Goal: Task Accomplishment & Management: Use online tool/utility

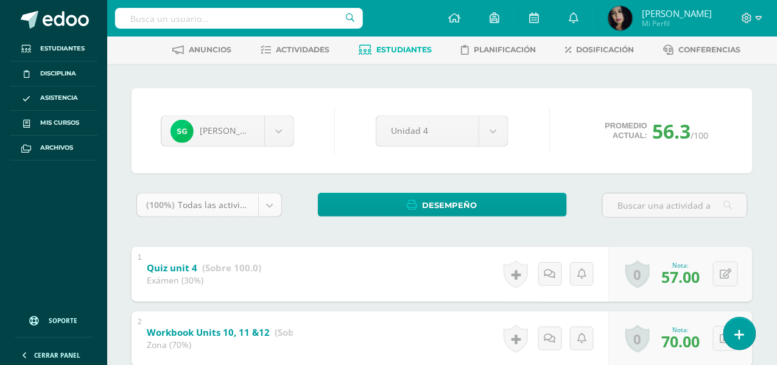
scroll to position [122, 0]
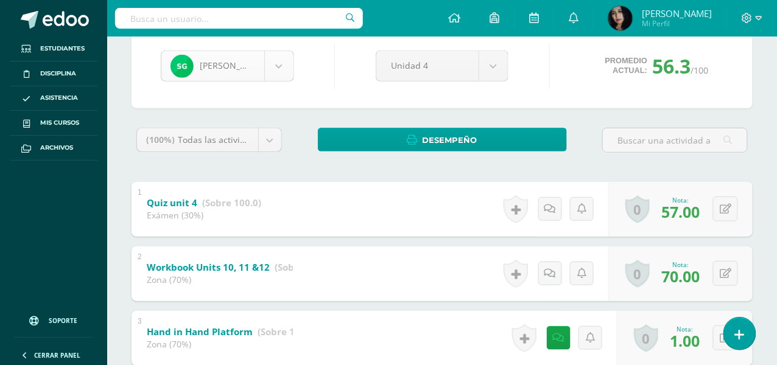
click at [278, 60] on body "Estudiantes Disciplina Asistencia Mis cursos Archivos Soporte Ayuda Reportar un…" at bounding box center [388, 323] width 777 height 891
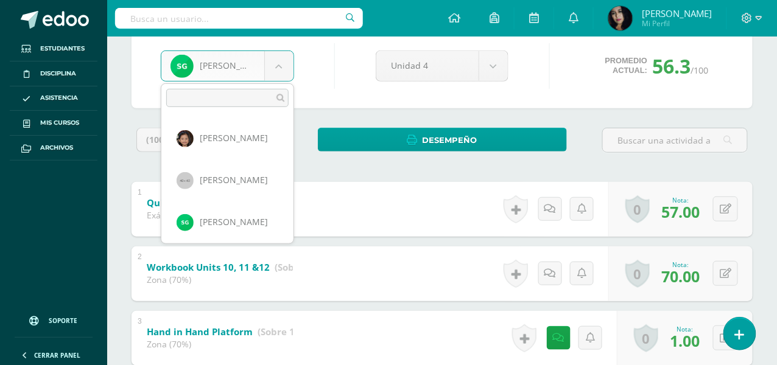
type input "h"
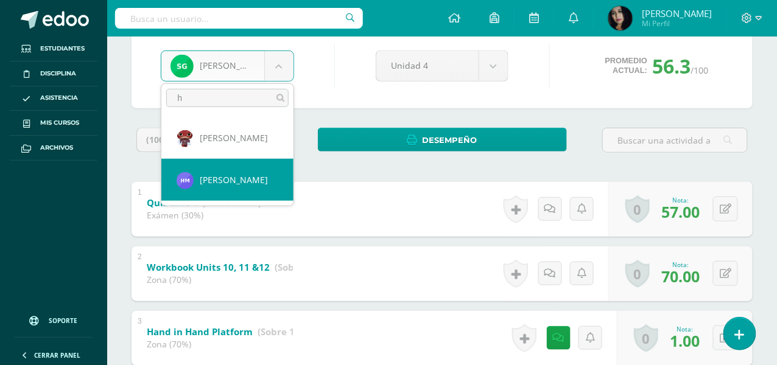
select select "105"
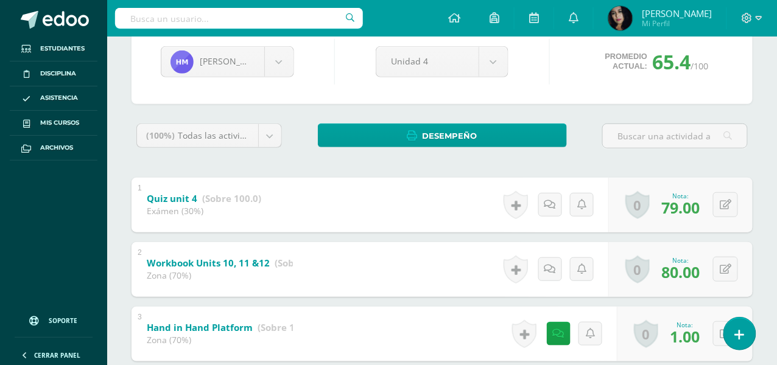
scroll to position [248, 0]
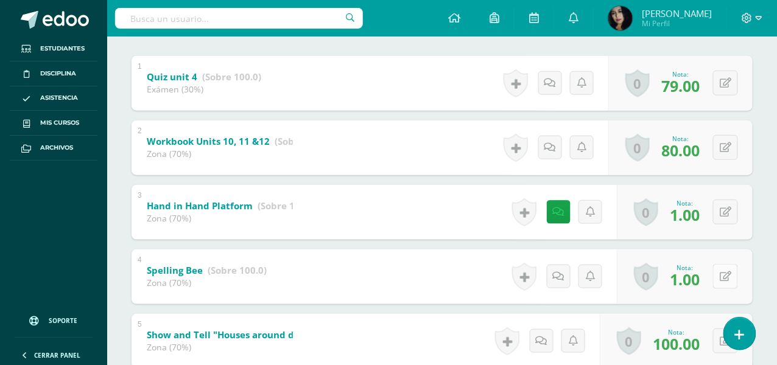
click at [725, 283] on button at bounding box center [725, 276] width 25 height 25
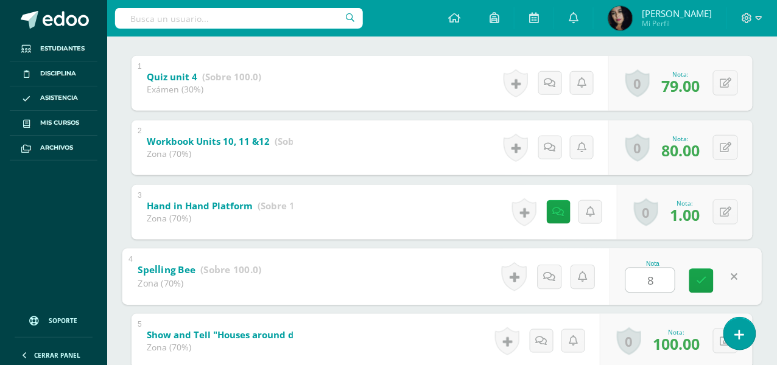
type input "80"
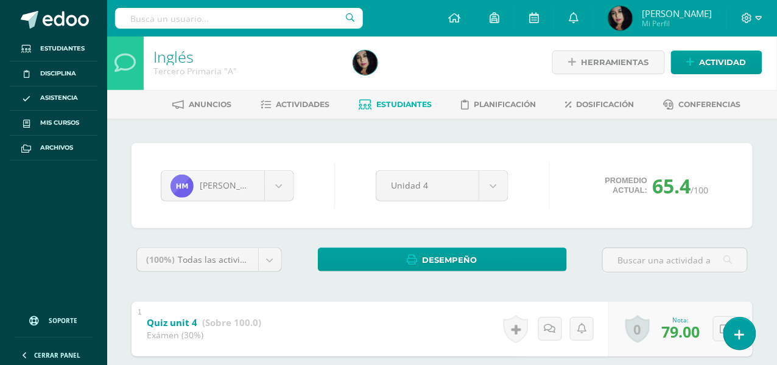
scroll to position [0, 0]
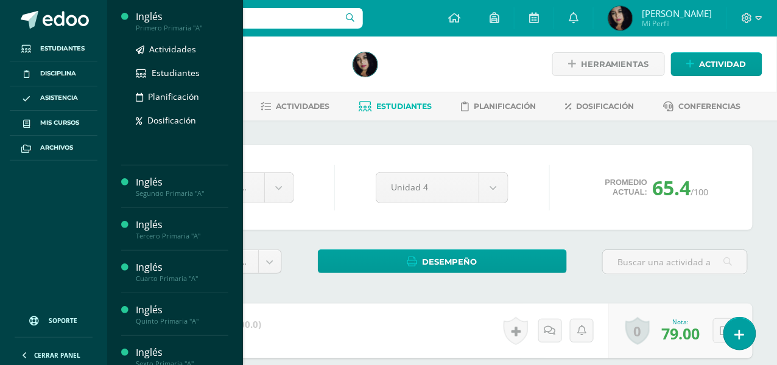
click at [144, 16] on div "Inglés" at bounding box center [182, 17] width 93 height 14
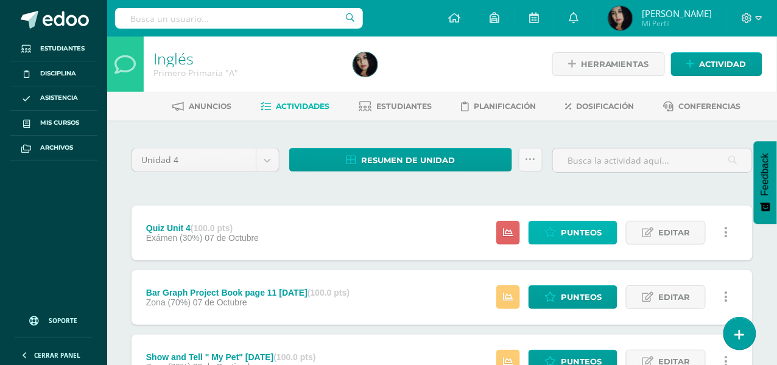
click at [569, 234] on span "Punteos" at bounding box center [581, 233] width 41 height 23
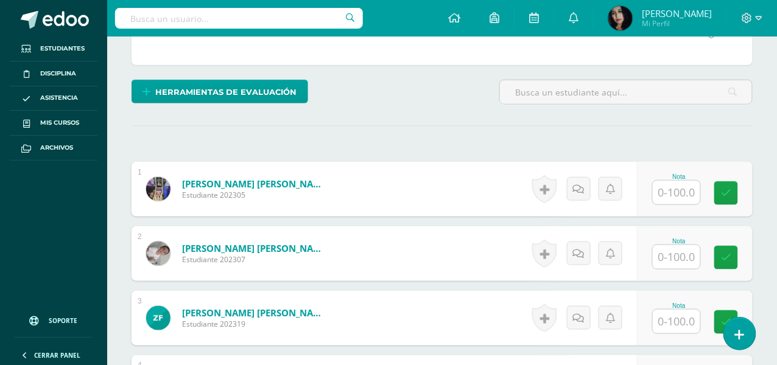
scroll to position [320, 0]
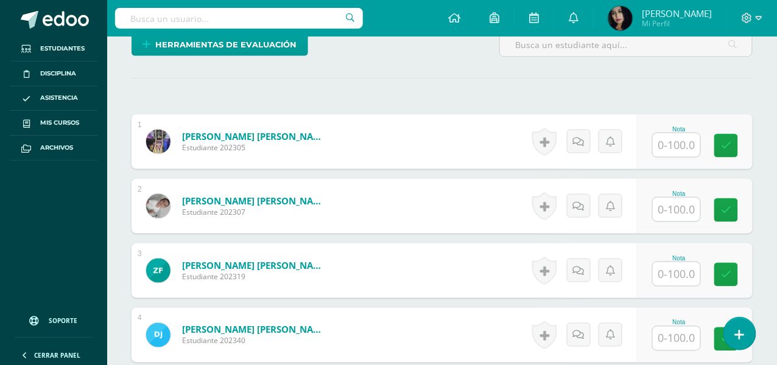
click at [670, 140] on input "text" at bounding box center [676, 145] width 47 height 24
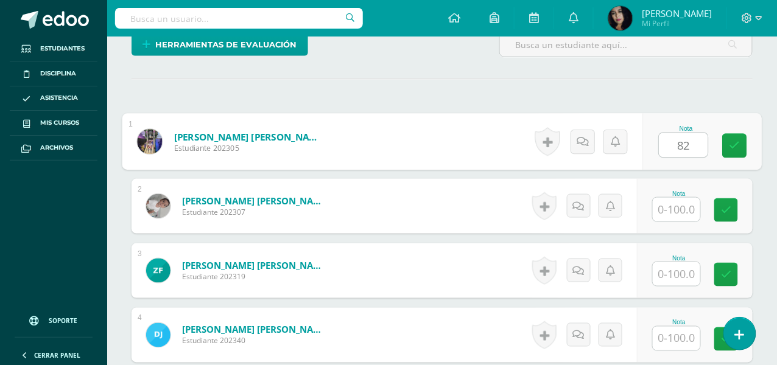
type input "82"
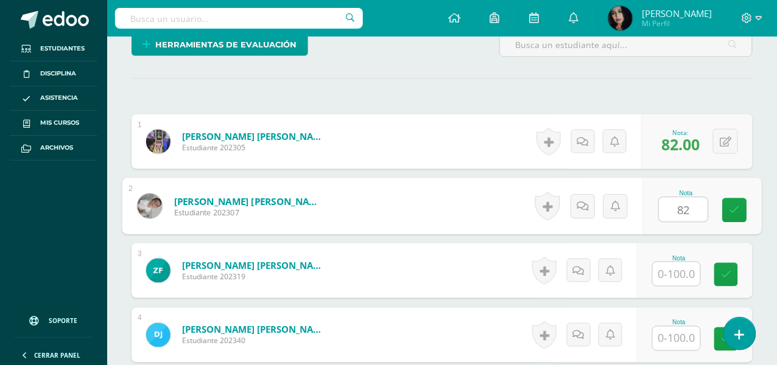
type input "82"
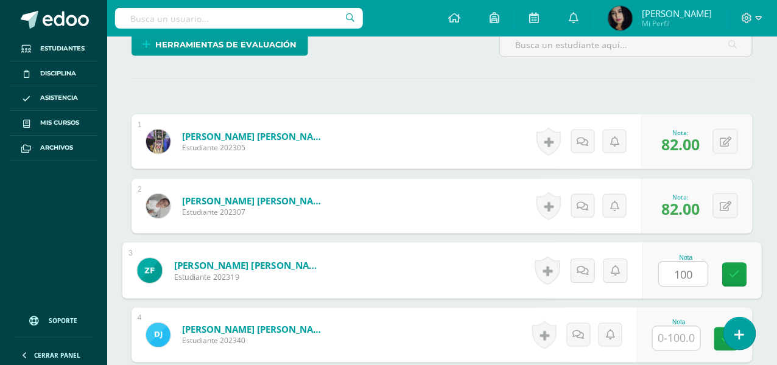
type input "100"
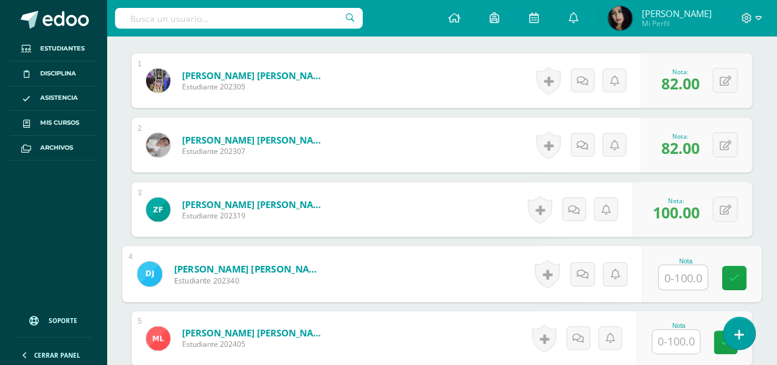
scroll to position [503, 0]
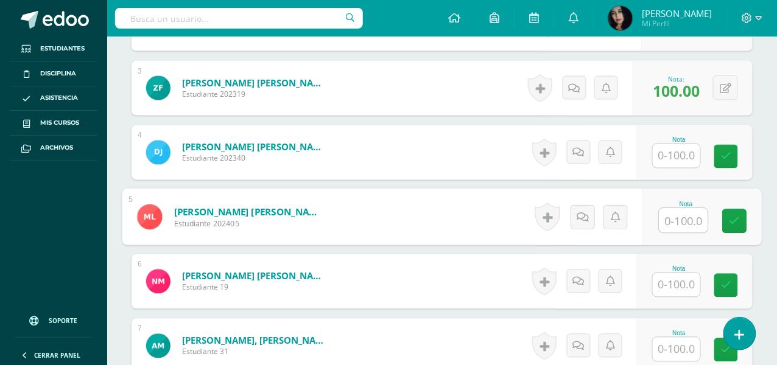
click at [688, 216] on input "text" at bounding box center [683, 221] width 49 height 24
type input "82"
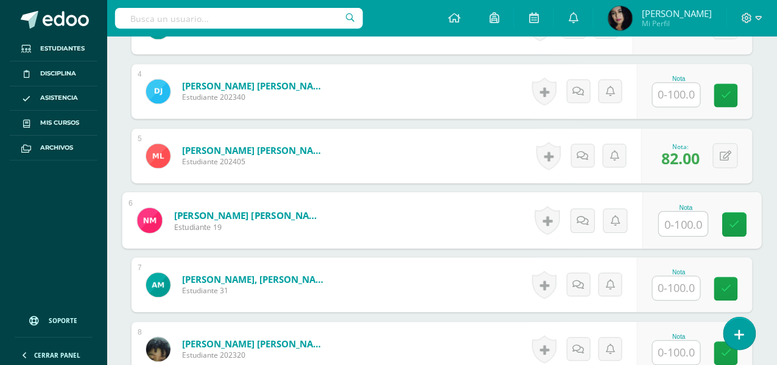
scroll to position [625, 0]
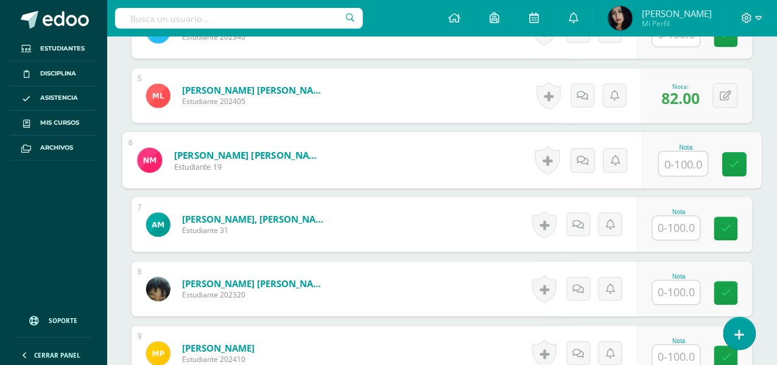
click at [681, 225] on input "text" at bounding box center [676, 228] width 47 height 24
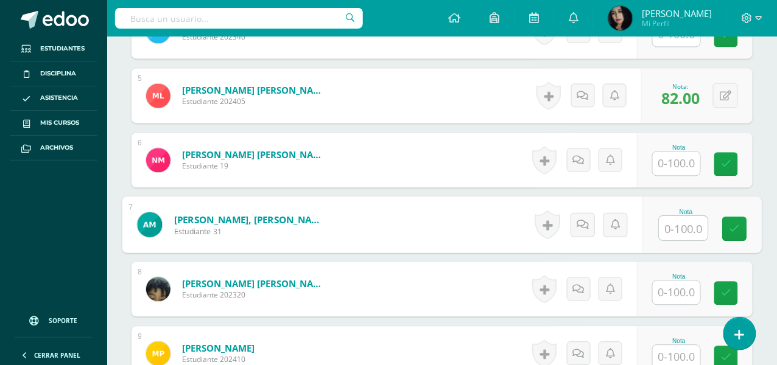
scroll to position [686, 0]
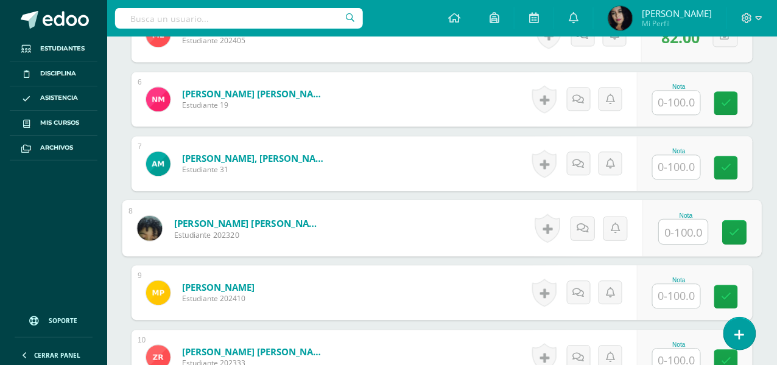
click at [677, 229] on input "text" at bounding box center [683, 232] width 49 height 24
type input "100"
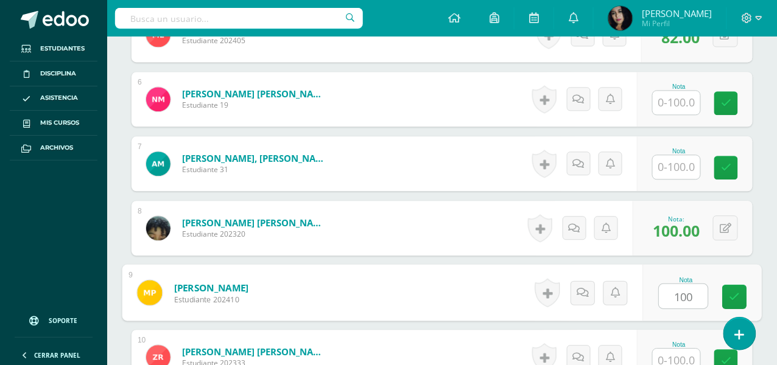
type input "100"
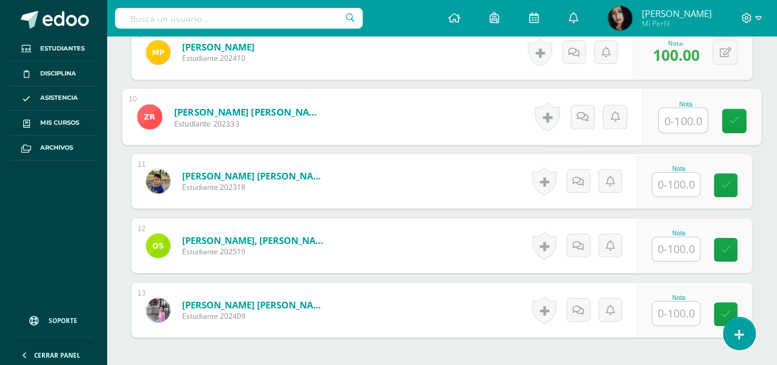
scroll to position [933, 0]
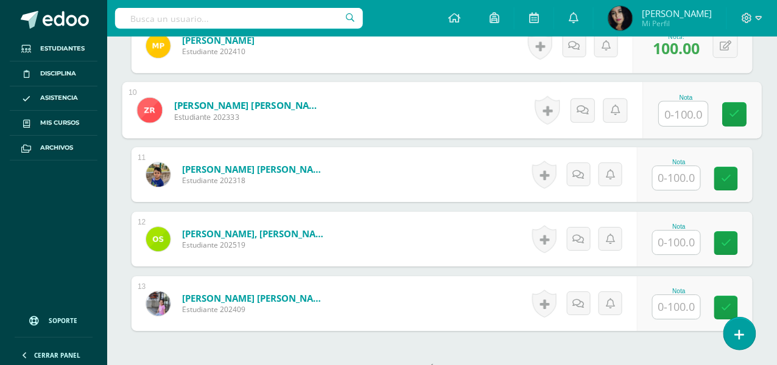
click at [683, 173] on input "text" at bounding box center [676, 178] width 47 height 24
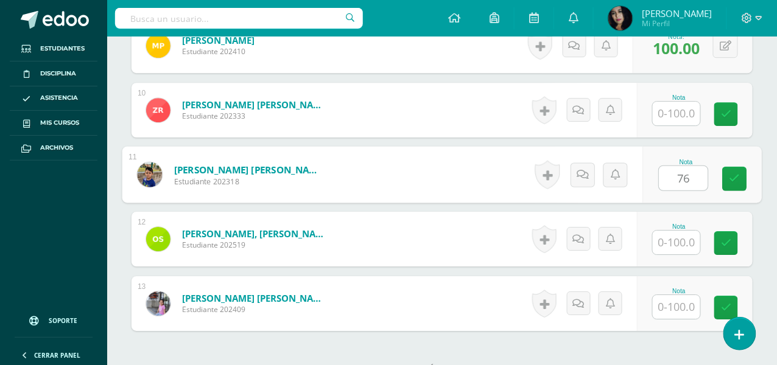
type input "76"
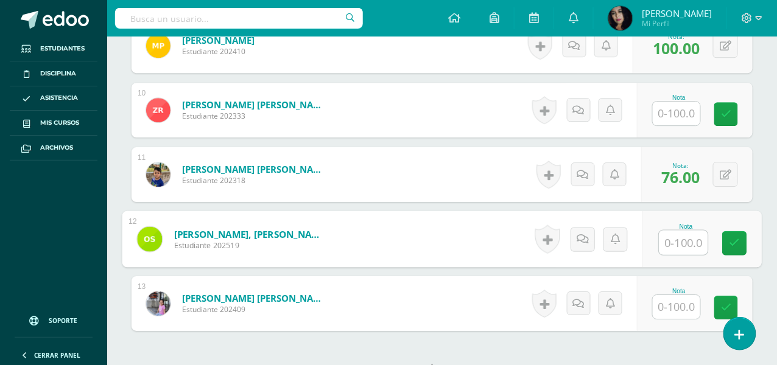
click at [668, 305] on input "text" at bounding box center [676, 307] width 47 height 24
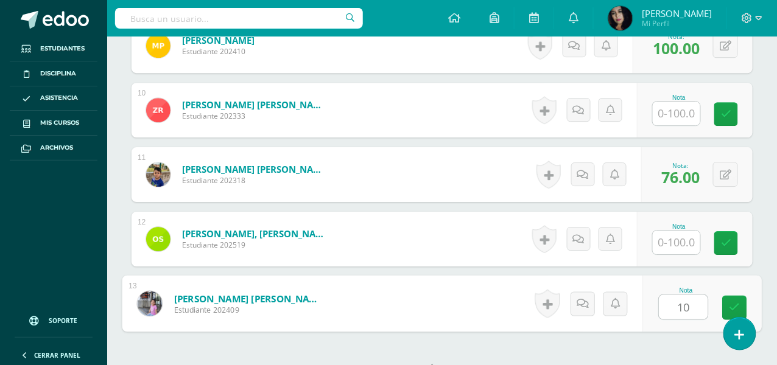
type input "100"
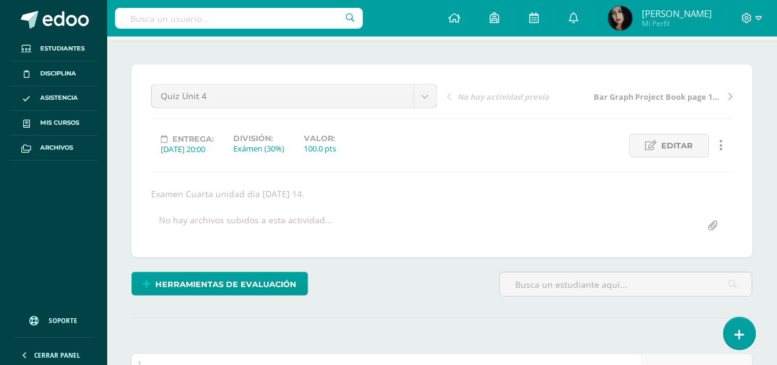
scroll to position [0, 0]
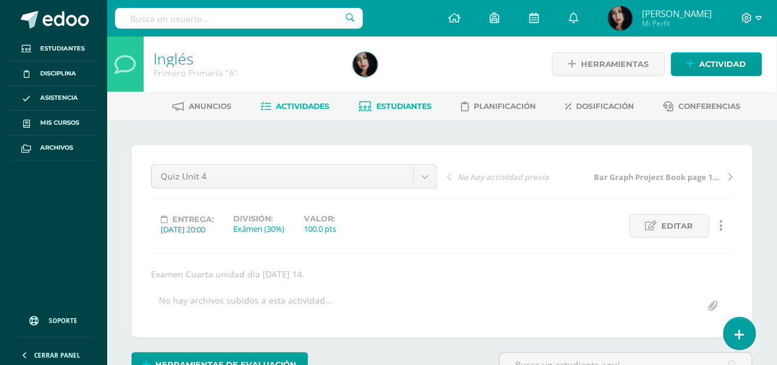
click at [391, 100] on link "Estudiantes" at bounding box center [395, 106] width 73 height 19
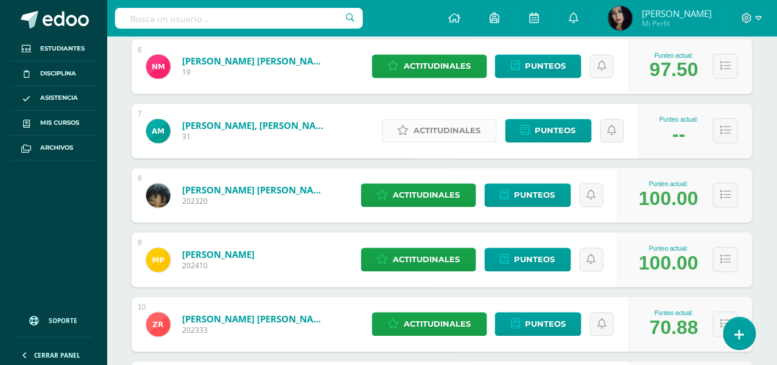
scroll to position [487, 0]
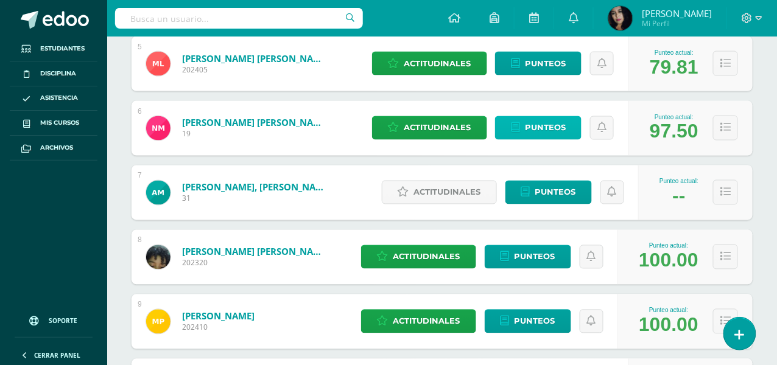
click at [564, 128] on span "Punteos" at bounding box center [545, 128] width 41 height 23
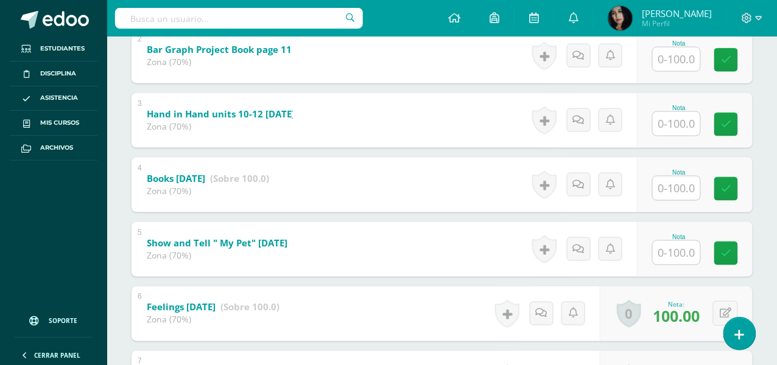
scroll to position [431, 0]
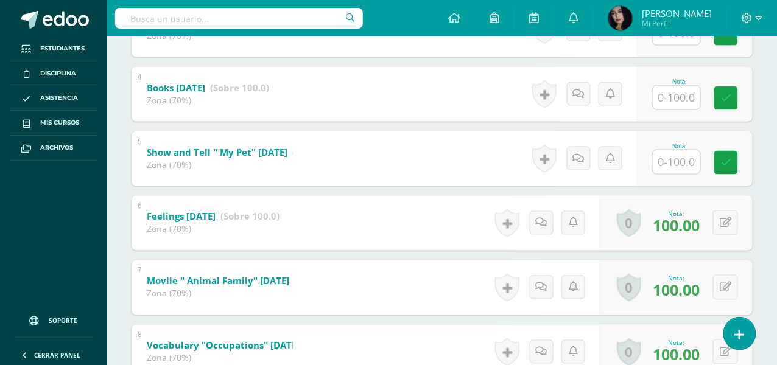
click at [677, 168] on input "text" at bounding box center [676, 162] width 47 height 24
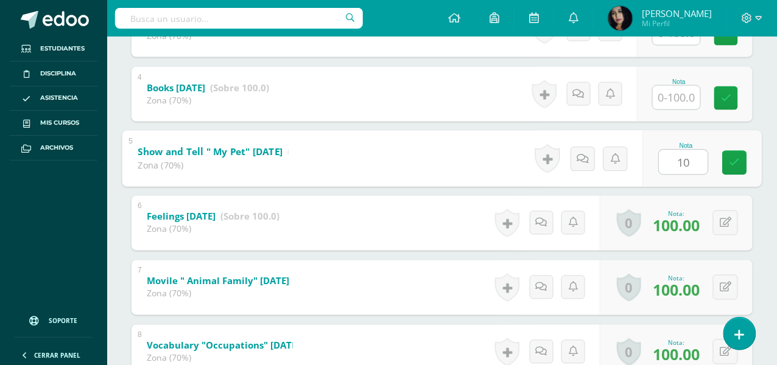
type input "100"
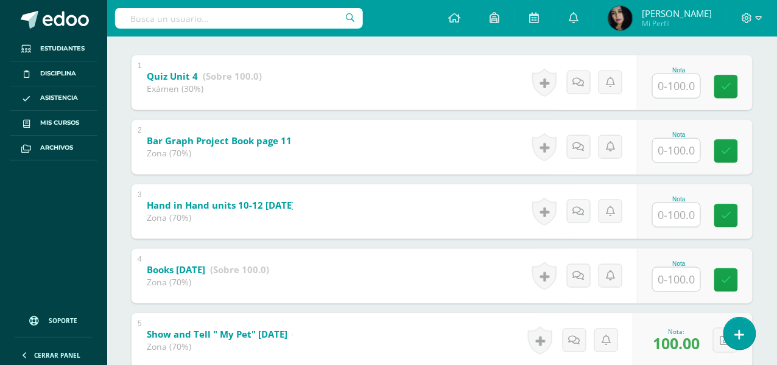
scroll to position [248, 0]
click at [669, 150] on input "text" at bounding box center [676, 151] width 47 height 24
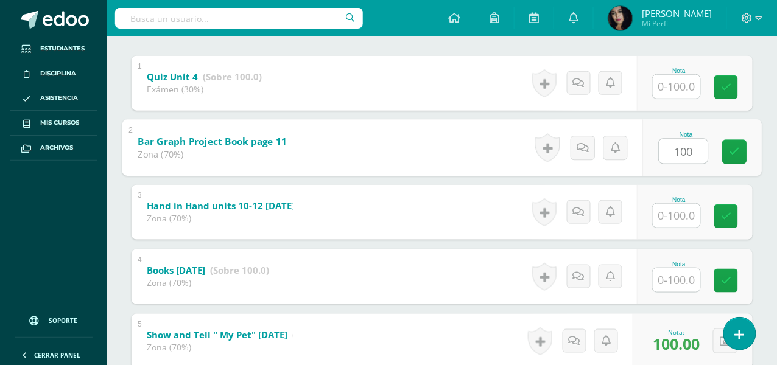
type input "100"
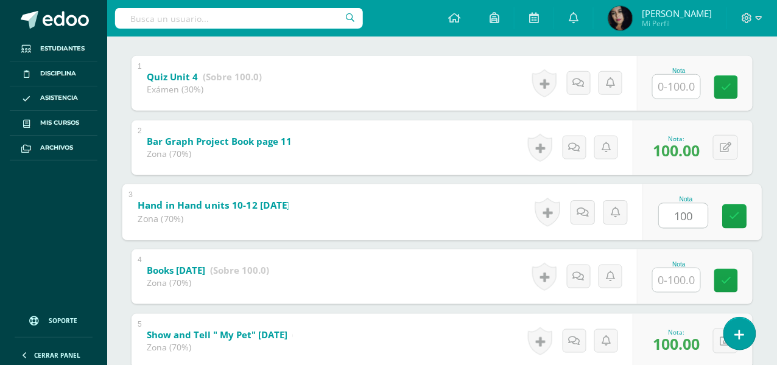
type input "100"
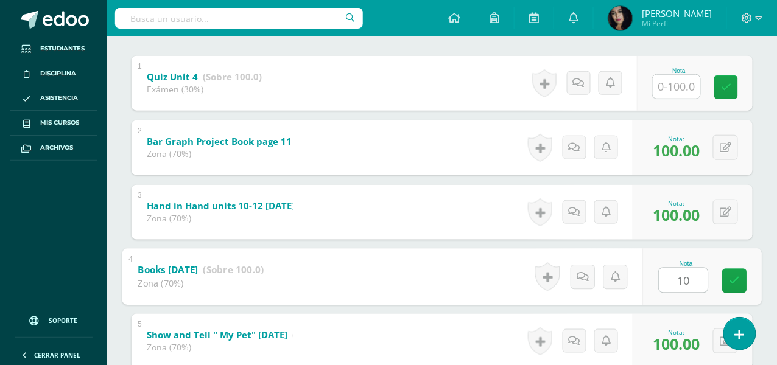
type input "100"
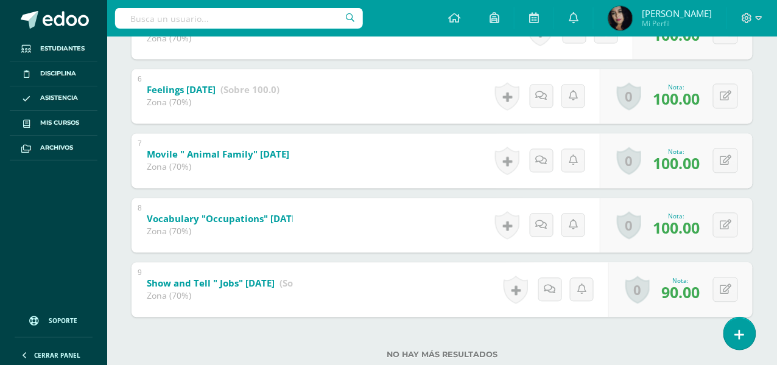
scroll to position [589, 0]
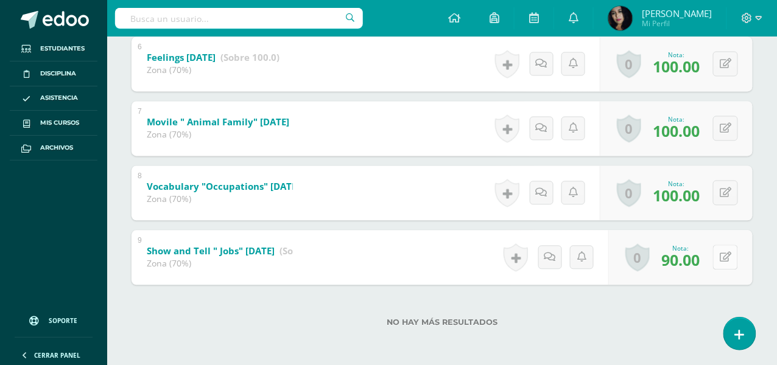
click at [723, 258] on button at bounding box center [725, 257] width 25 height 25
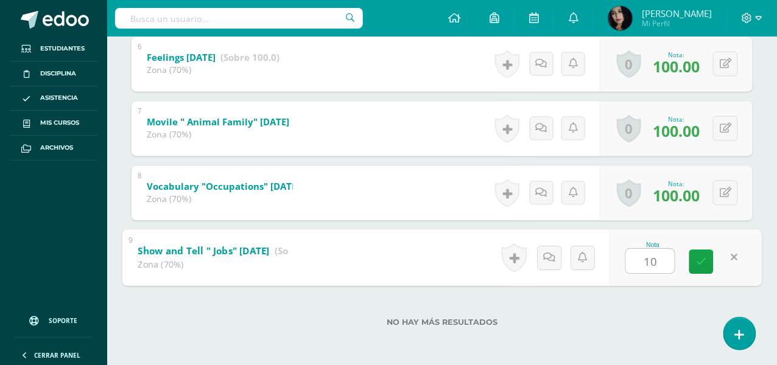
type input "100"
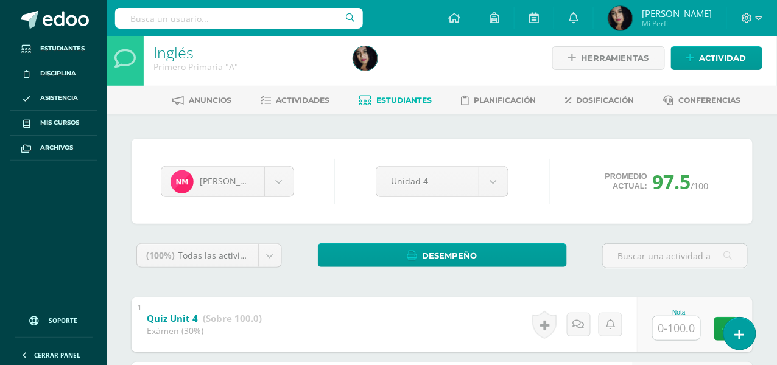
scroll to position [0, 0]
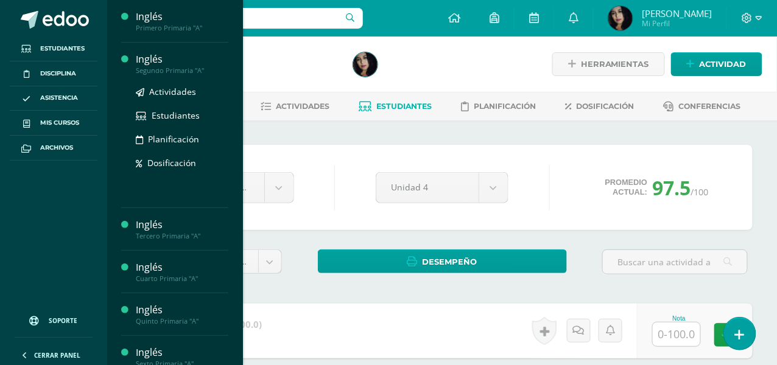
click at [150, 63] on div "Inglés" at bounding box center [182, 59] width 93 height 14
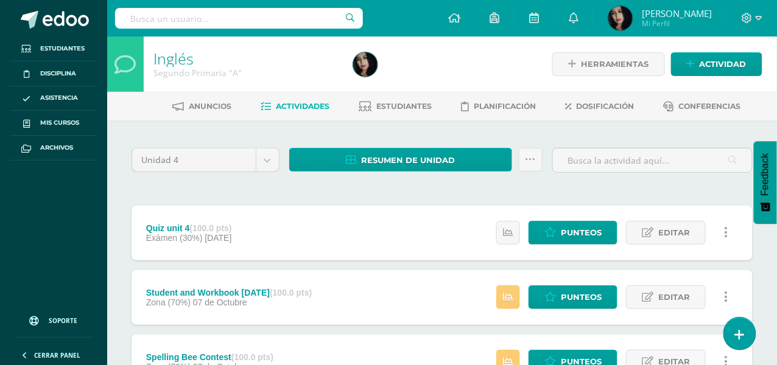
scroll to position [122, 0]
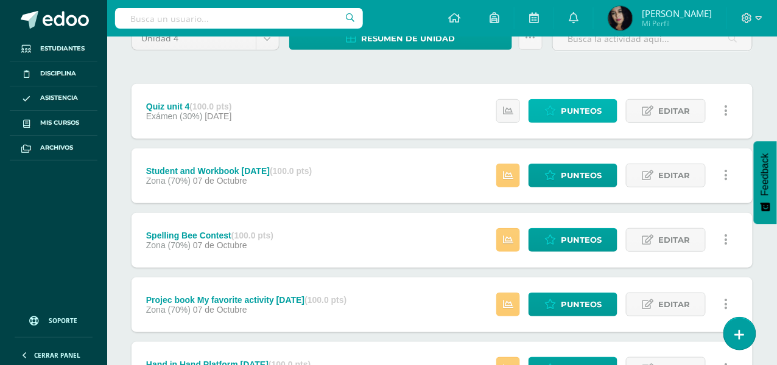
click at [574, 114] on span "Punteos" at bounding box center [581, 111] width 41 height 23
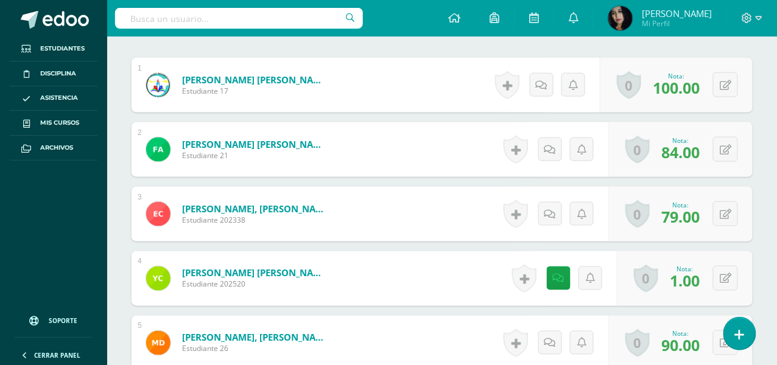
scroll to position [426, 0]
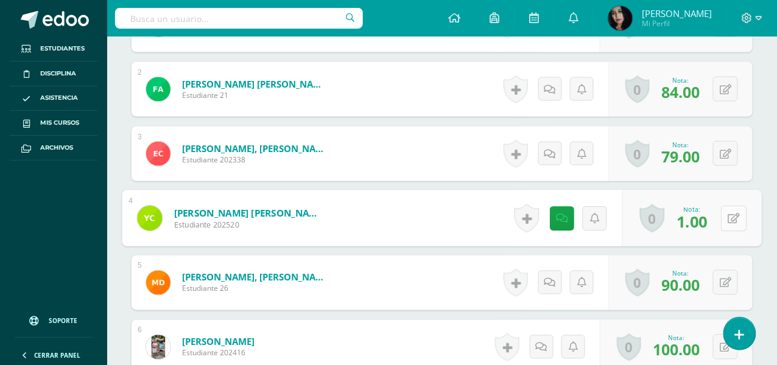
click at [728, 213] on icon at bounding box center [734, 218] width 12 height 10
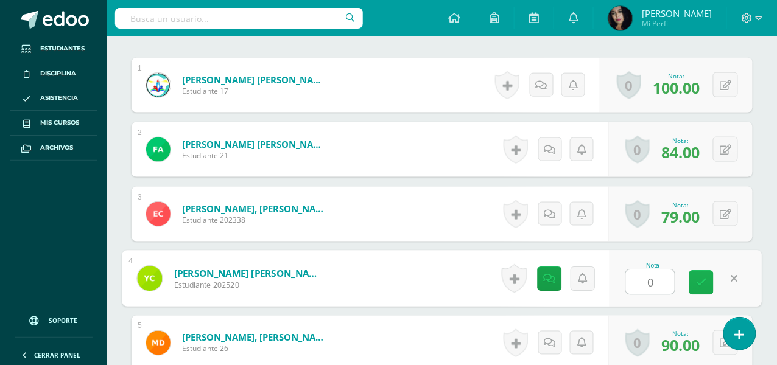
click at [704, 283] on icon at bounding box center [701, 283] width 11 height 10
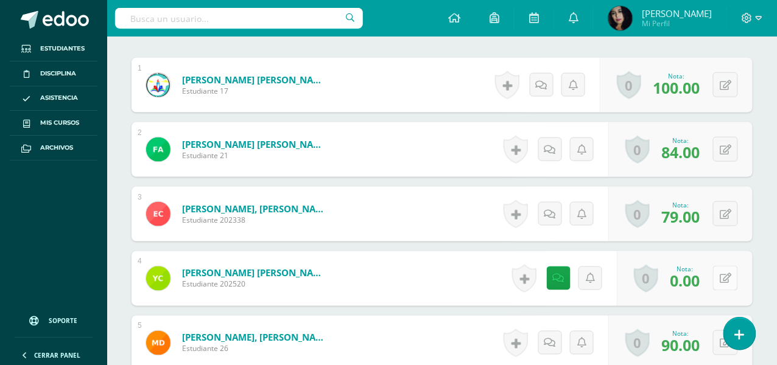
click at [719, 274] on div "0 Logros Logros obtenidos Aún no hay logros agregados Nota: 0.00" at bounding box center [685, 278] width 136 height 55
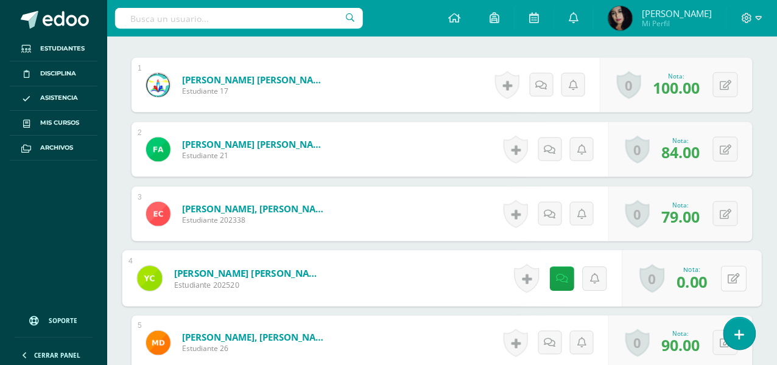
click at [740, 274] on icon at bounding box center [734, 278] width 12 height 10
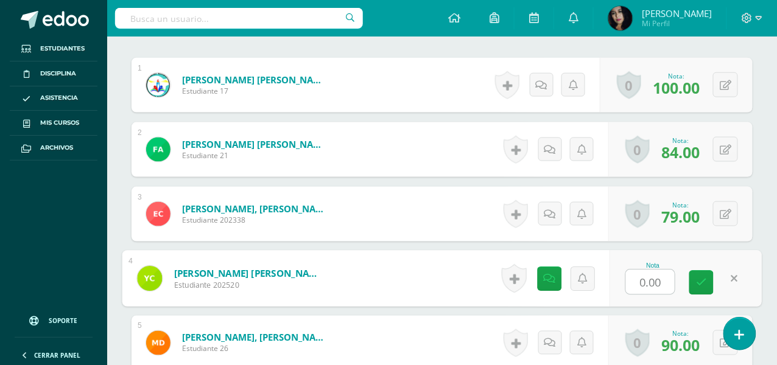
type input "1"
click at [701, 273] on link at bounding box center [701, 283] width 24 height 24
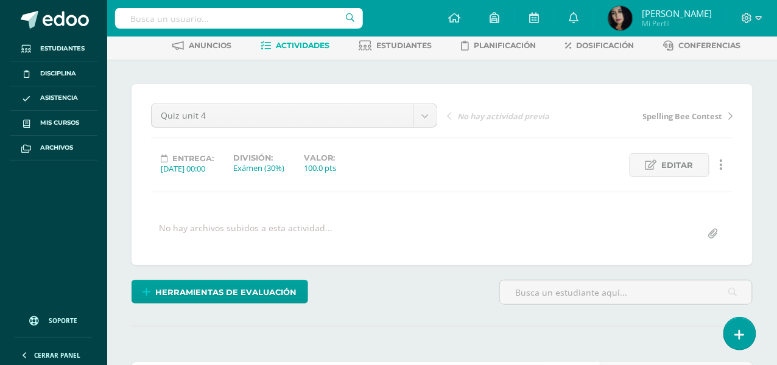
scroll to position [0, 0]
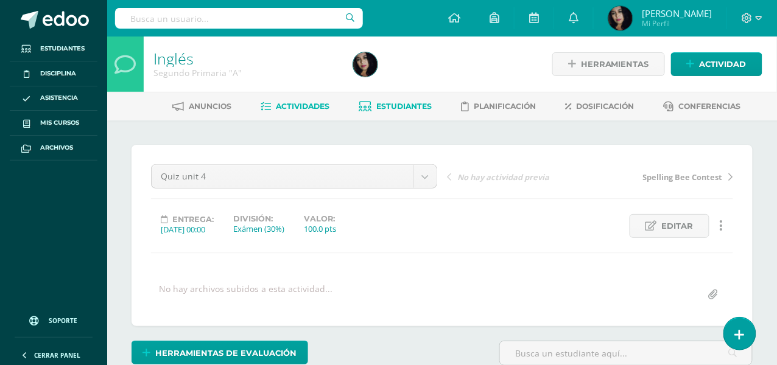
click at [419, 105] on span "Estudiantes" at bounding box center [404, 106] width 55 height 9
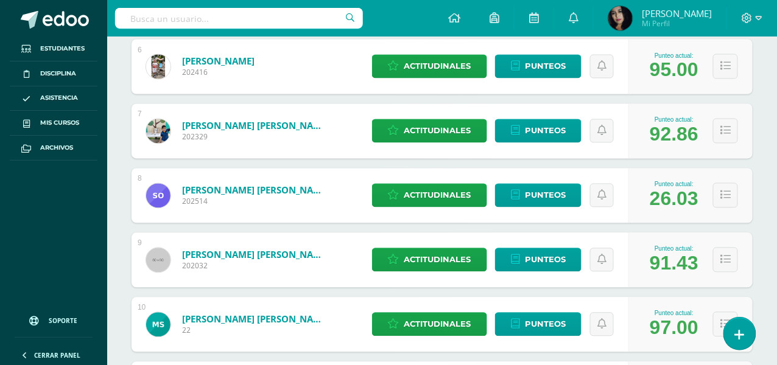
scroll to position [669, 0]
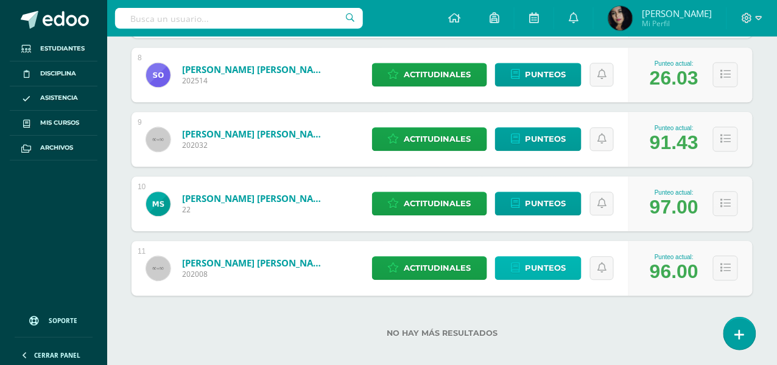
click at [552, 267] on span "Punteos" at bounding box center [545, 268] width 41 height 23
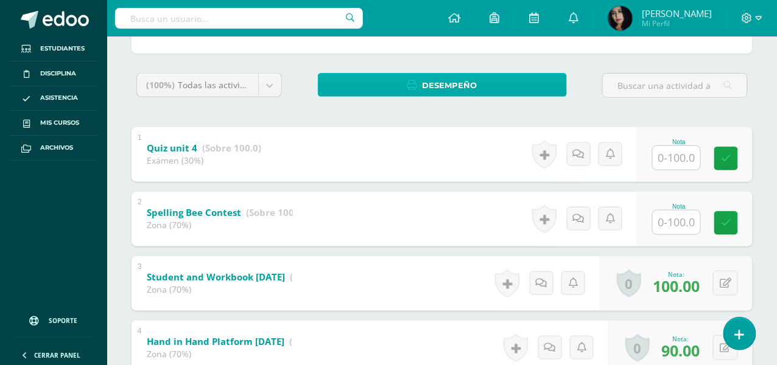
scroll to position [243, 0]
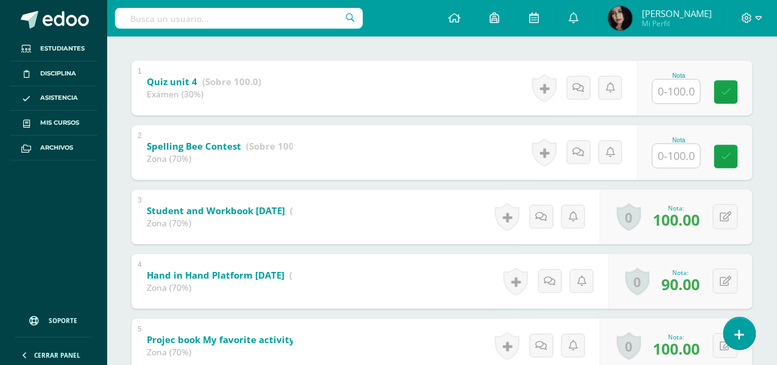
click at [684, 153] on input "text" at bounding box center [676, 156] width 47 height 24
type input "100"
click at [728, 281] on icon at bounding box center [726, 281] width 12 height 10
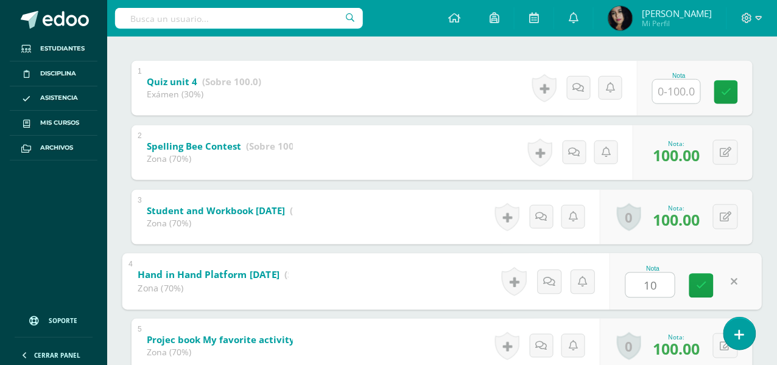
type input "100"
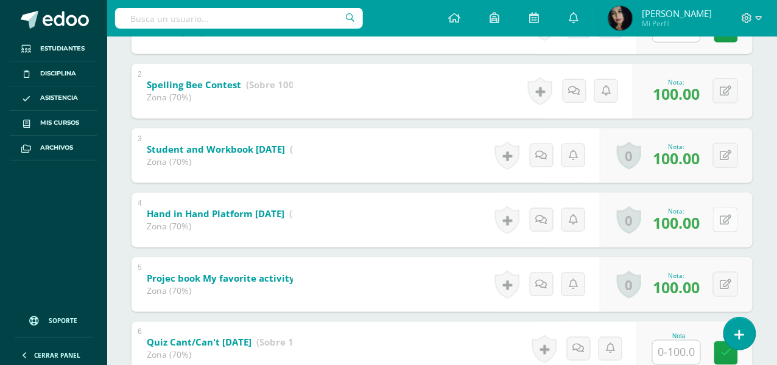
scroll to position [426, 0]
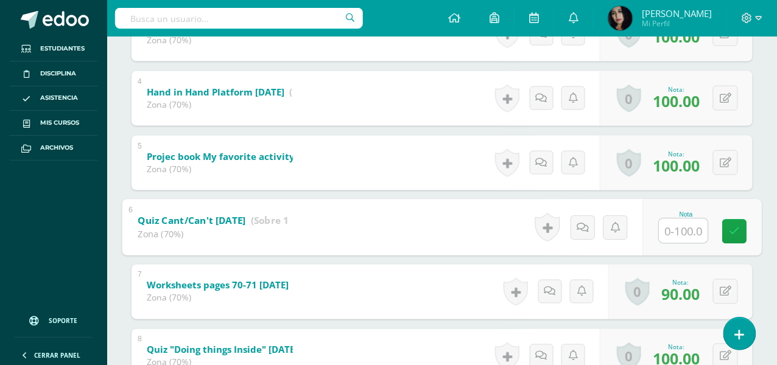
click at [677, 228] on input "text" at bounding box center [683, 231] width 49 height 24
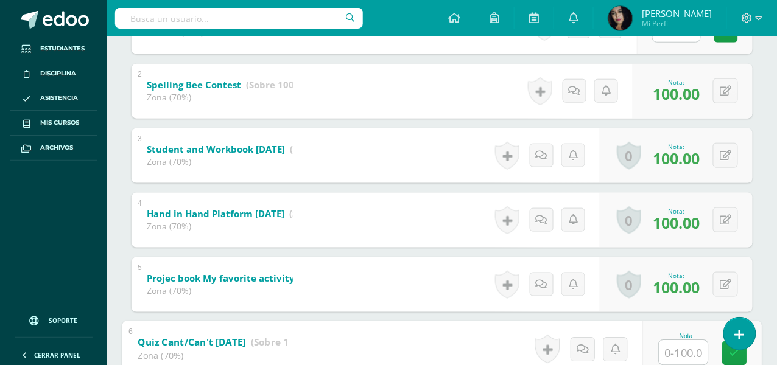
scroll to position [487, 0]
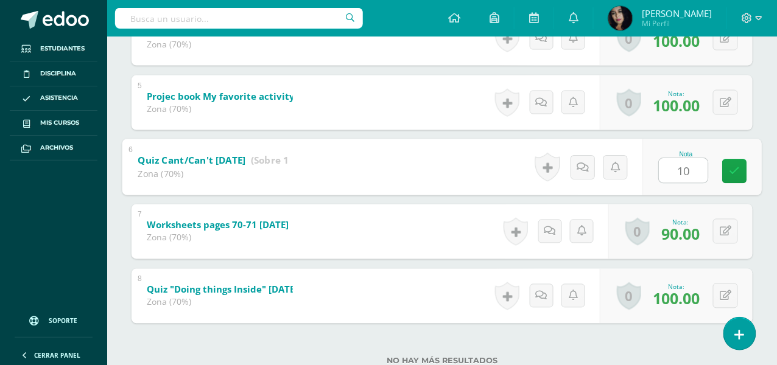
type input "100"
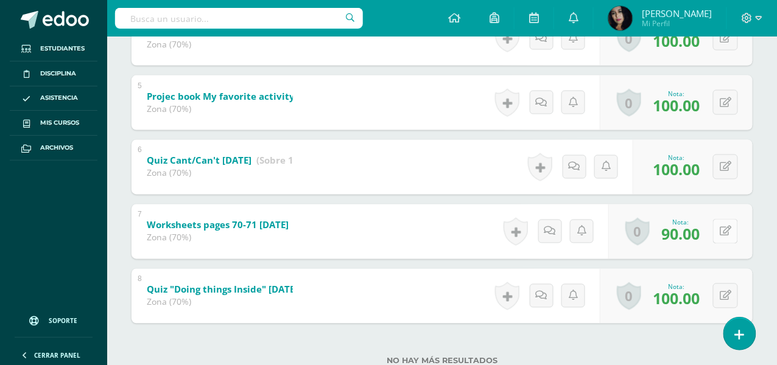
click at [733, 231] on button at bounding box center [725, 231] width 25 height 25
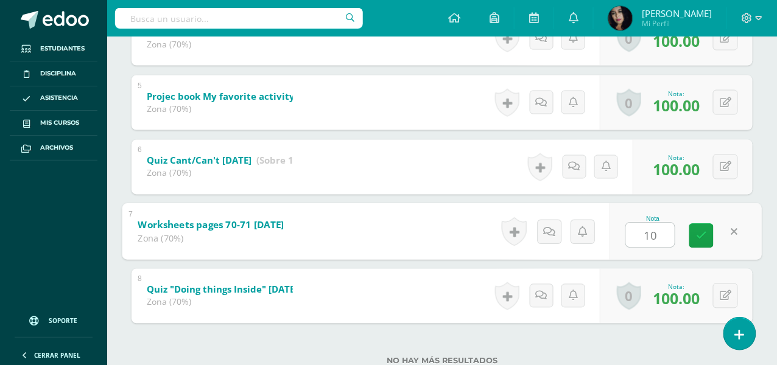
type input "100"
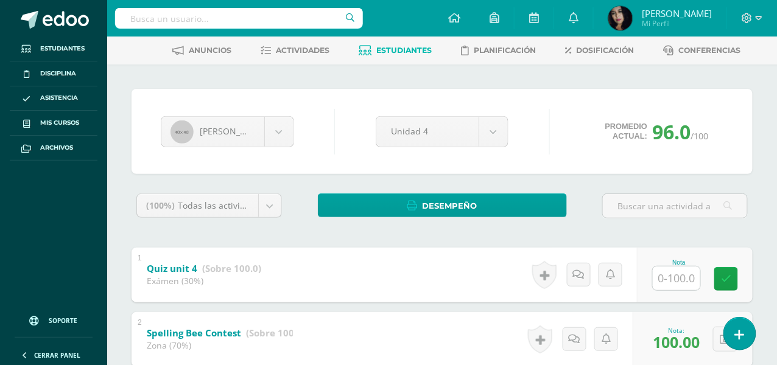
scroll to position [0, 0]
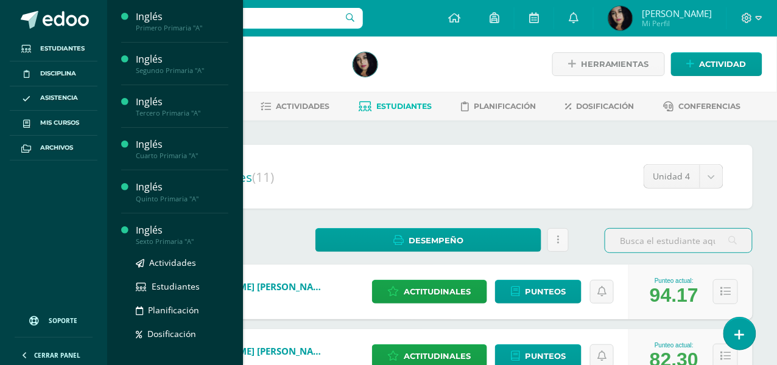
click at [148, 234] on div "Inglés" at bounding box center [182, 230] width 93 height 14
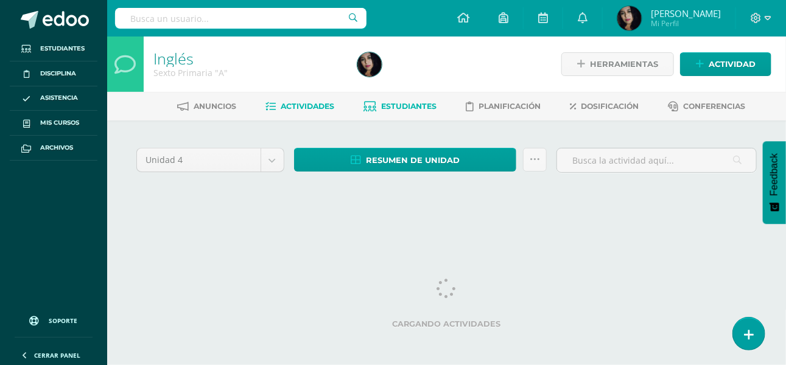
click at [417, 99] on link "Estudiantes" at bounding box center [400, 106] width 73 height 19
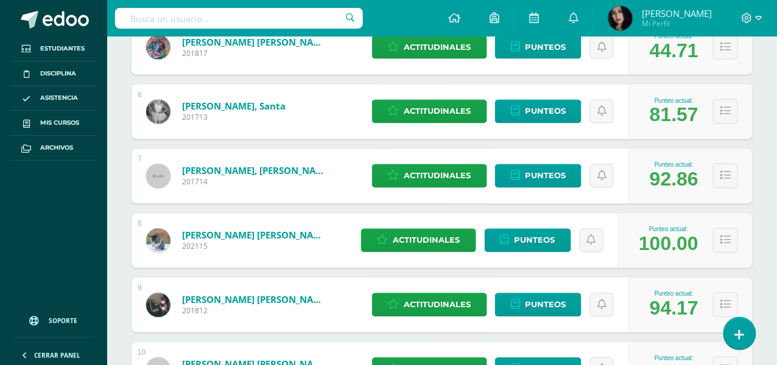
scroll to position [615, 0]
